Goal: Navigation & Orientation: Find specific page/section

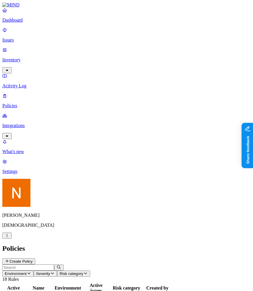
click at [41, 123] on p "Integrations" at bounding box center [126, 125] width 248 height 5
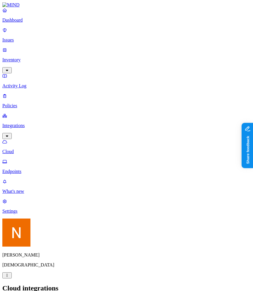
click at [42, 169] on p "Endpoints" at bounding box center [126, 171] width 248 height 5
click at [58, 212] on nav "Dashboard Issues Inventory Activity Log Policies Integrations Cloud Endpoints W…" at bounding box center [126, 111] width 248 height 207
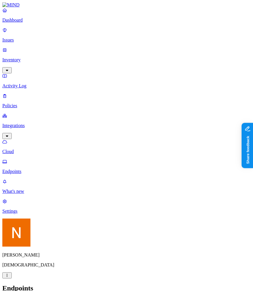
click at [46, 197] on nav "Dashboard Issues Inventory Activity Log Policies Integrations Cloud Endpoints W…" at bounding box center [126, 111] width 248 height 207
click at [117, 285] on h2 "Endpoints" at bounding box center [126, 289] width 248 height 8
